Goal: Contribute content: Contribute content

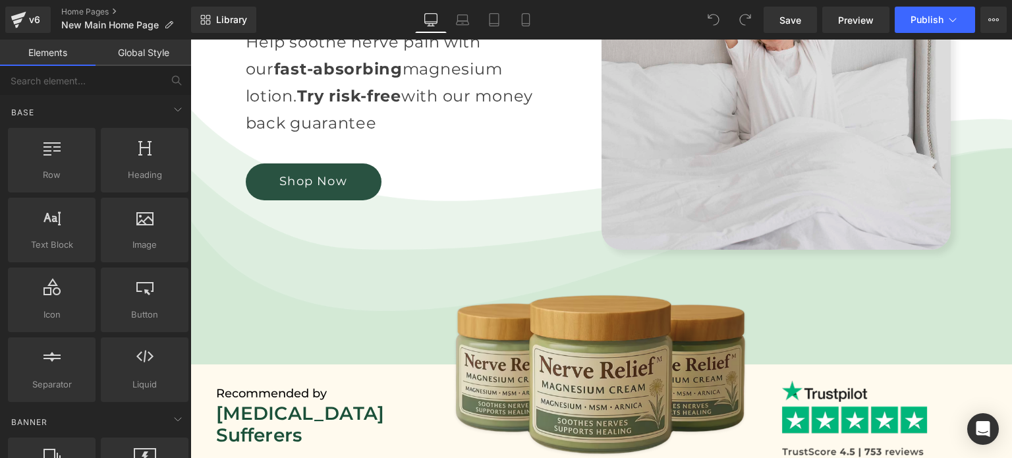
scroll to position [395, 0]
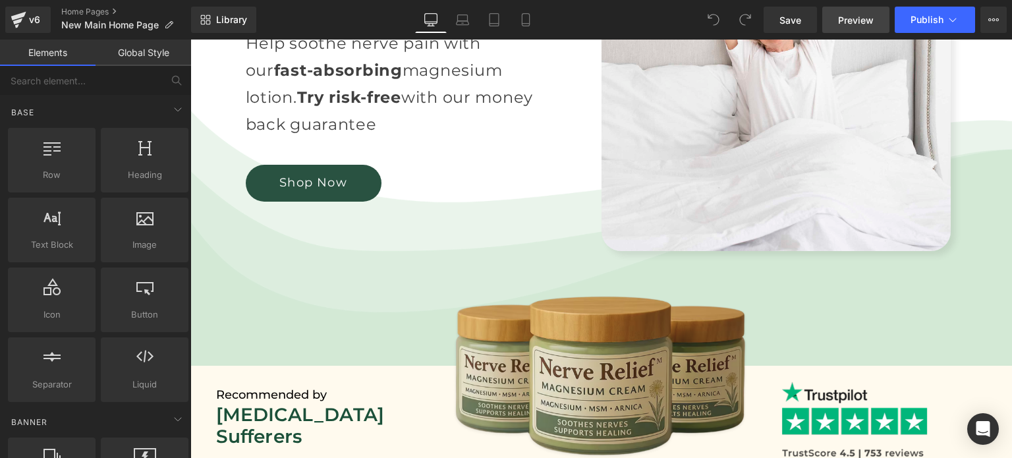
click at [841, 9] on link "Preview" at bounding box center [855, 20] width 67 height 26
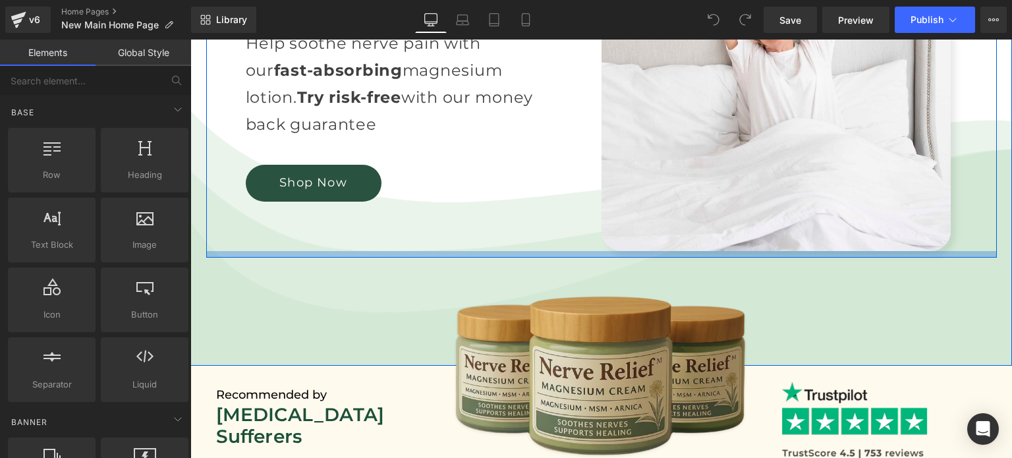
scroll to position [615, 0]
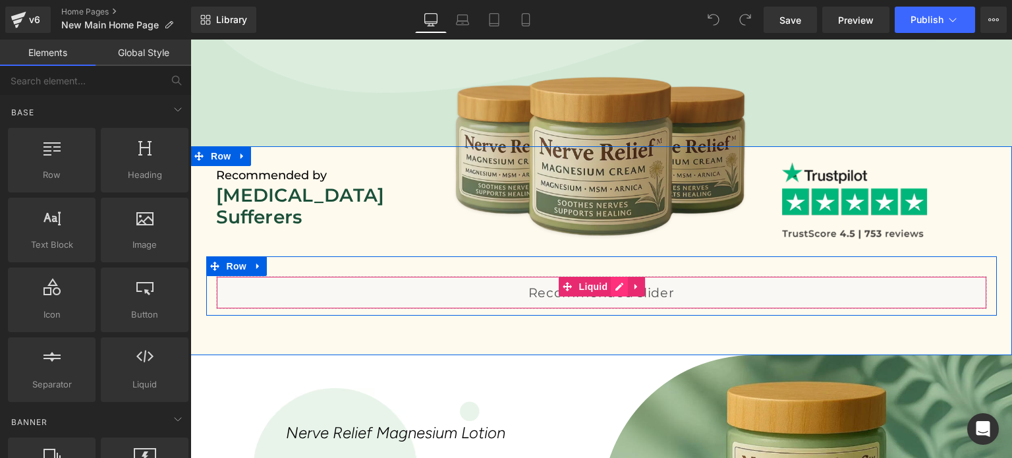
click at [612, 284] on div "Liquid" at bounding box center [601, 292] width 771 height 33
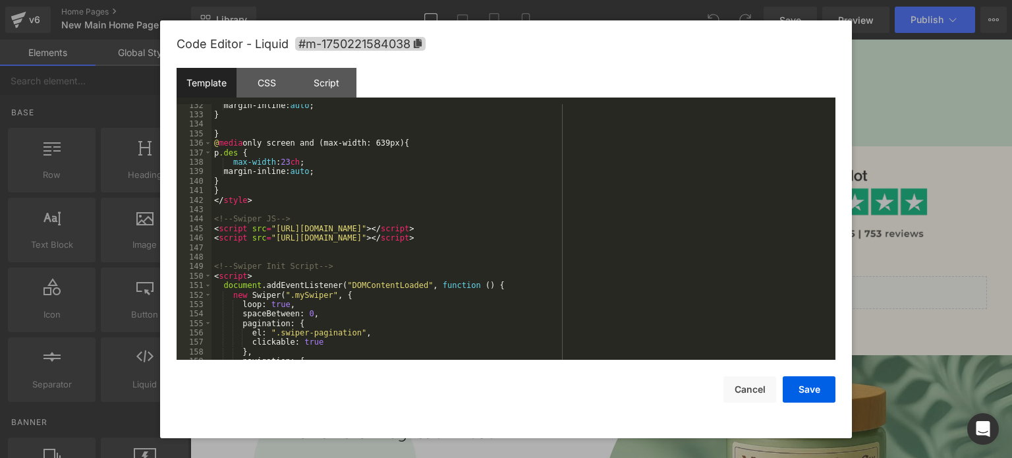
scroll to position [1312, 0]
click at [534, 231] on div "margin-inline: auto ; } } @ media only screen and (max-width: 639px) { p .des {…" at bounding box center [520, 238] width 619 height 275
click at [536, 239] on div "margin-inline: auto ; } } @ media only screen and (max-width: 639px) { p .des {…" at bounding box center [520, 238] width 619 height 275
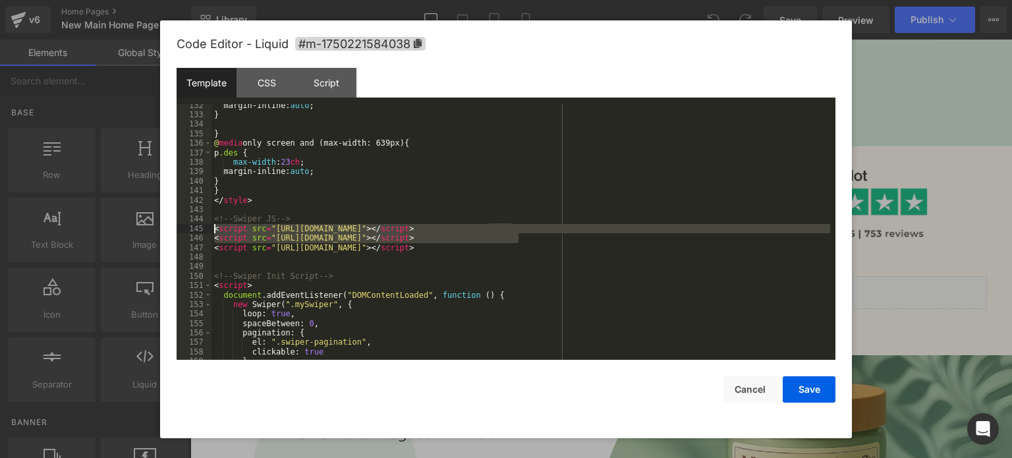
drag, startPoint x: 517, startPoint y: 239, endPoint x: 190, endPoint y: 226, distance: 327.1
click at [190, 226] on pre "132 133 134 135 136 137 138 139 140 141 142 143 144 145 146 147 148 149 150 151…" at bounding box center [506, 232] width 659 height 256
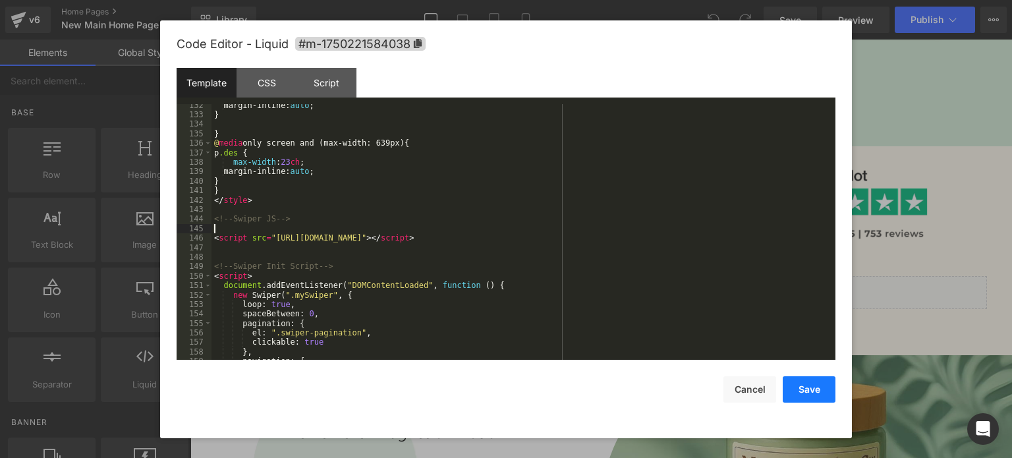
click at [807, 381] on button "Save" at bounding box center [809, 389] width 53 height 26
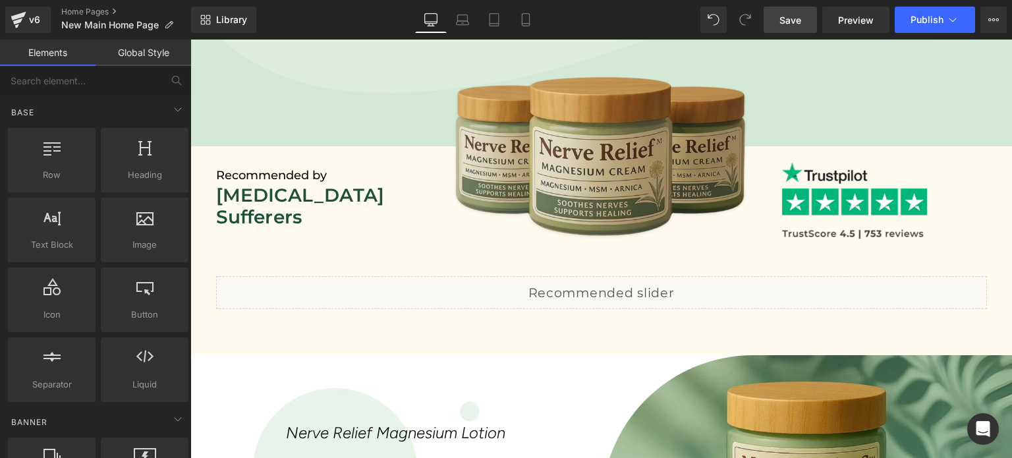
click at [804, 14] on link "Save" at bounding box center [790, 20] width 53 height 26
click at [859, 14] on span "Preview" at bounding box center [856, 20] width 36 height 14
click at [909, 13] on button "Publish" at bounding box center [935, 20] width 80 height 26
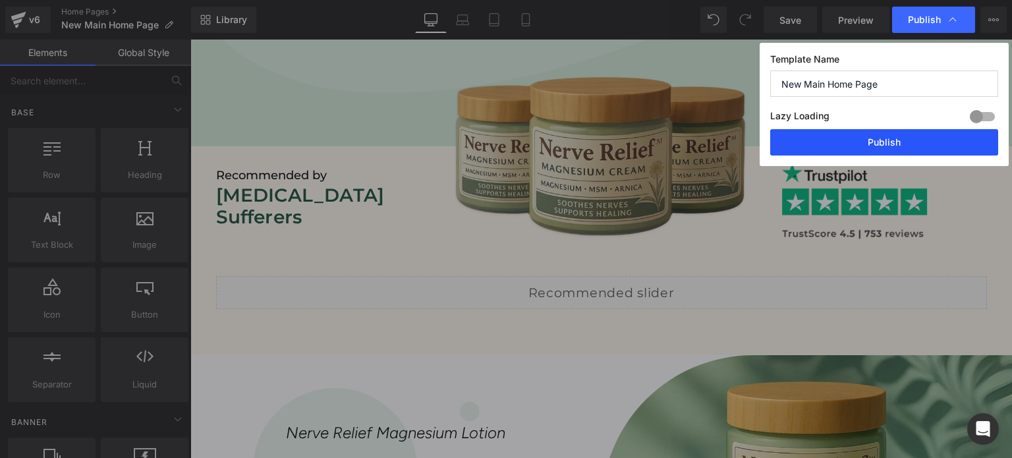
click at [887, 143] on button "Publish" at bounding box center [884, 142] width 228 height 26
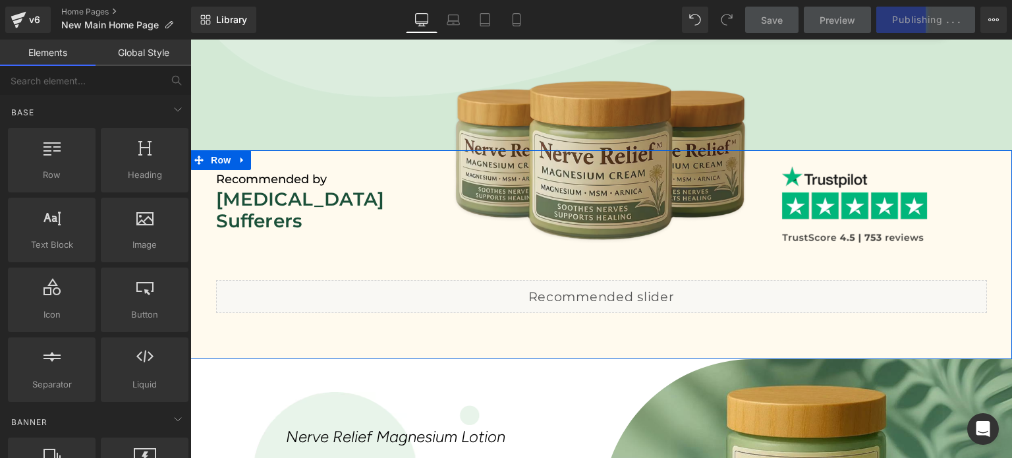
scroll to position [615, 0]
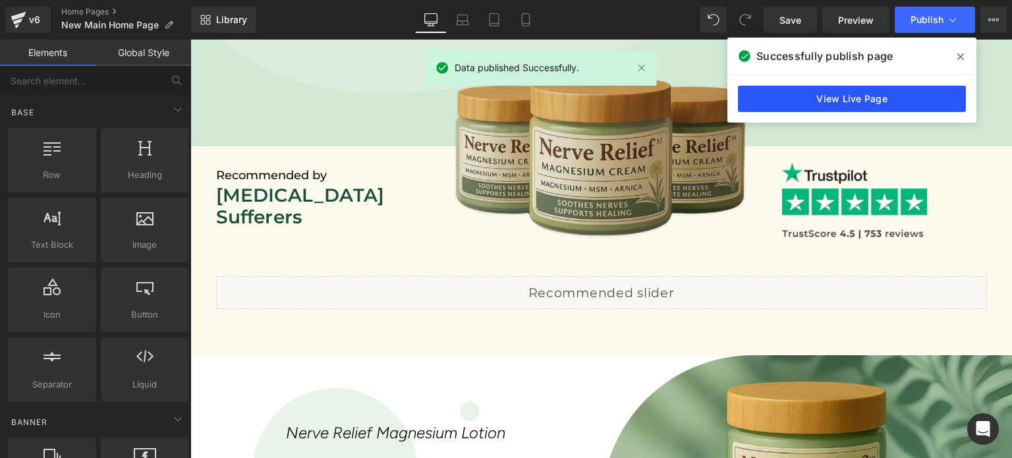
click at [880, 103] on link "View Live Page" at bounding box center [852, 99] width 228 height 26
